Goal: Communication & Community: Answer question/provide support

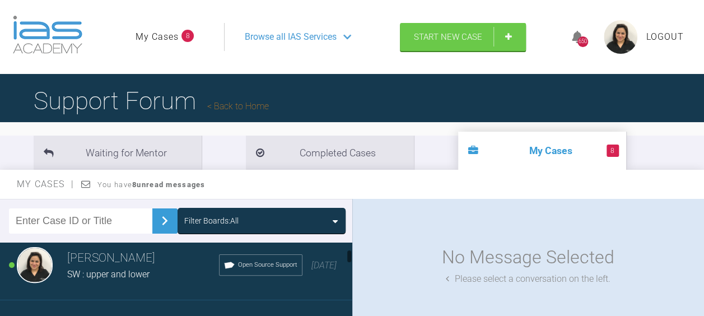
scroll to position [158, 0]
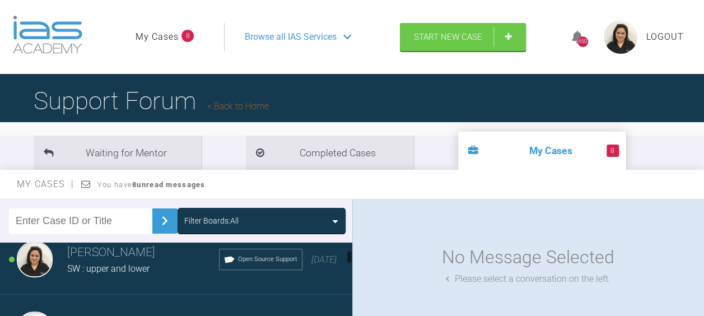
click at [103, 266] on span "SW : upper and lower" at bounding box center [108, 268] width 82 height 11
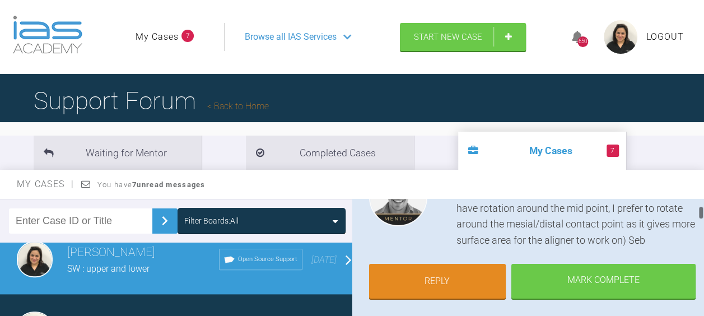
scroll to position [160, 0]
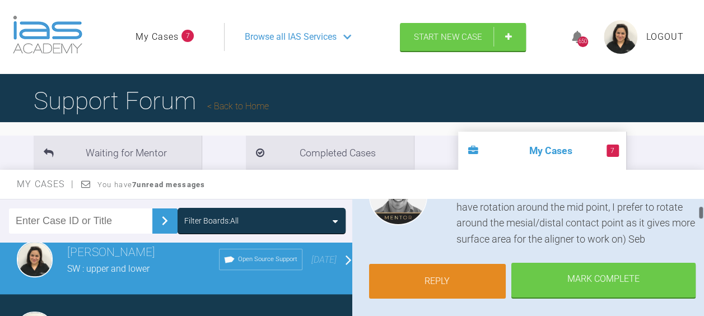
click at [443, 283] on link "Reply" at bounding box center [437, 281] width 137 height 35
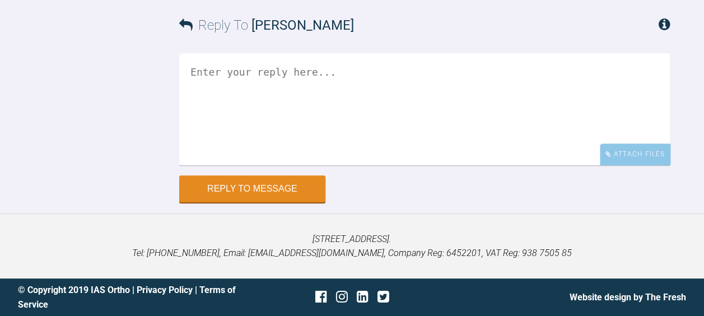
scroll to position [2665, 0]
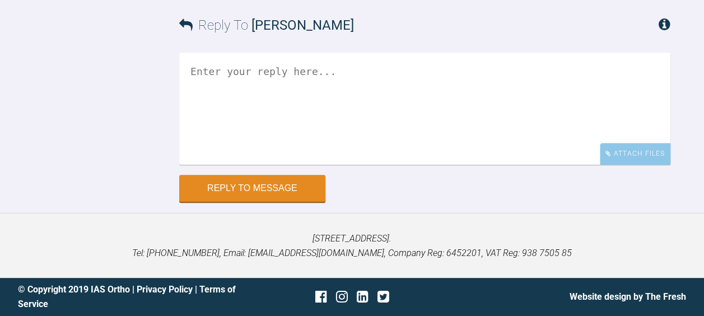
drag, startPoint x: 378, startPoint y: 138, endPoint x: 542, endPoint y: 165, distance: 166.3
copy div "break up the lateral movements a bit further (currently have rotation around th…"
